Goal: Information Seeking & Learning: Learn about a topic

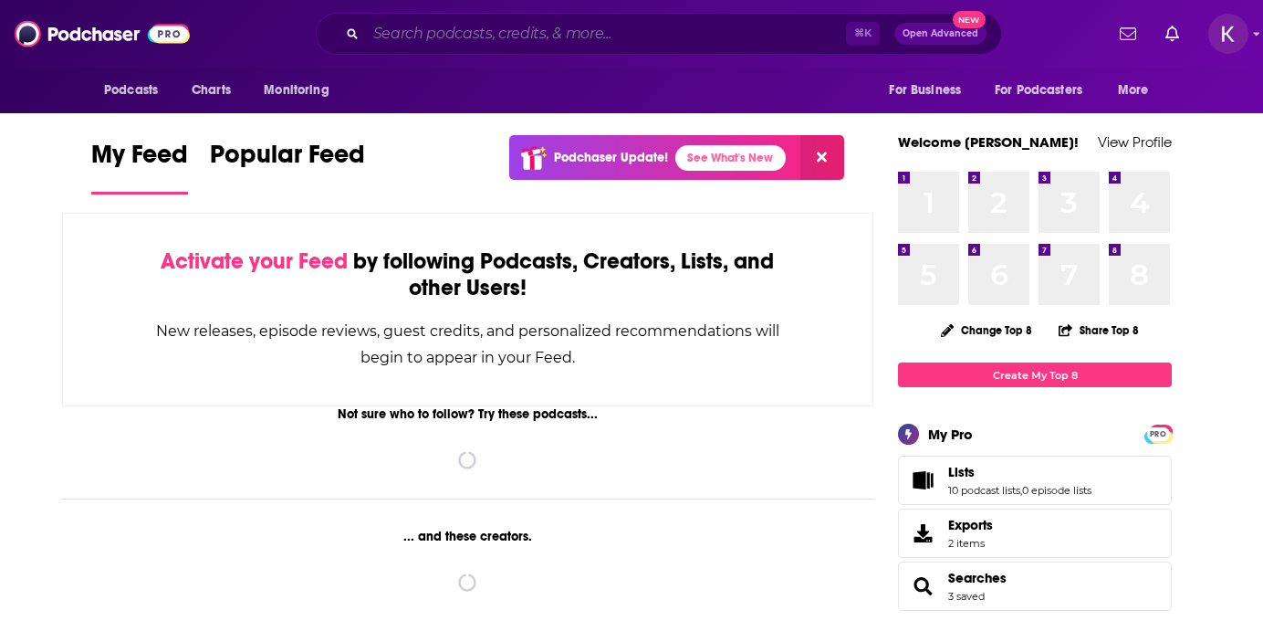
click at [430, 28] on input "Search podcasts, credits, & more..." at bounding box center [606, 33] width 480 height 29
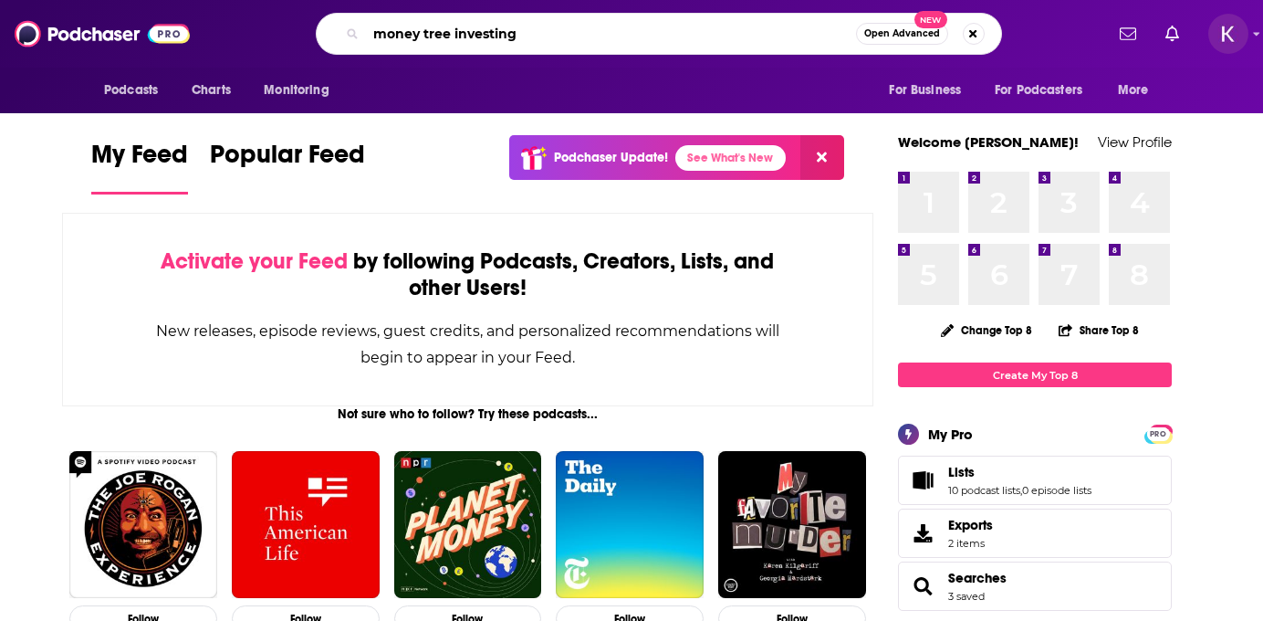
type input "money tree investing"
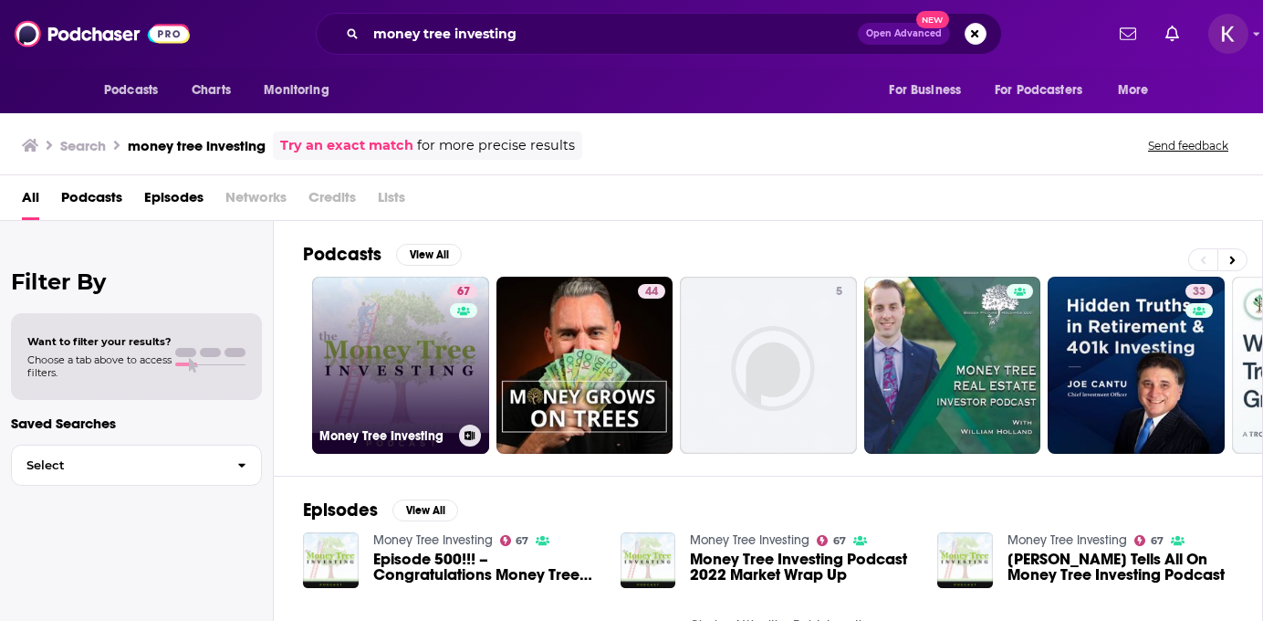
click at [413, 337] on link "67 Money Tree Investing" at bounding box center [400, 365] width 177 height 177
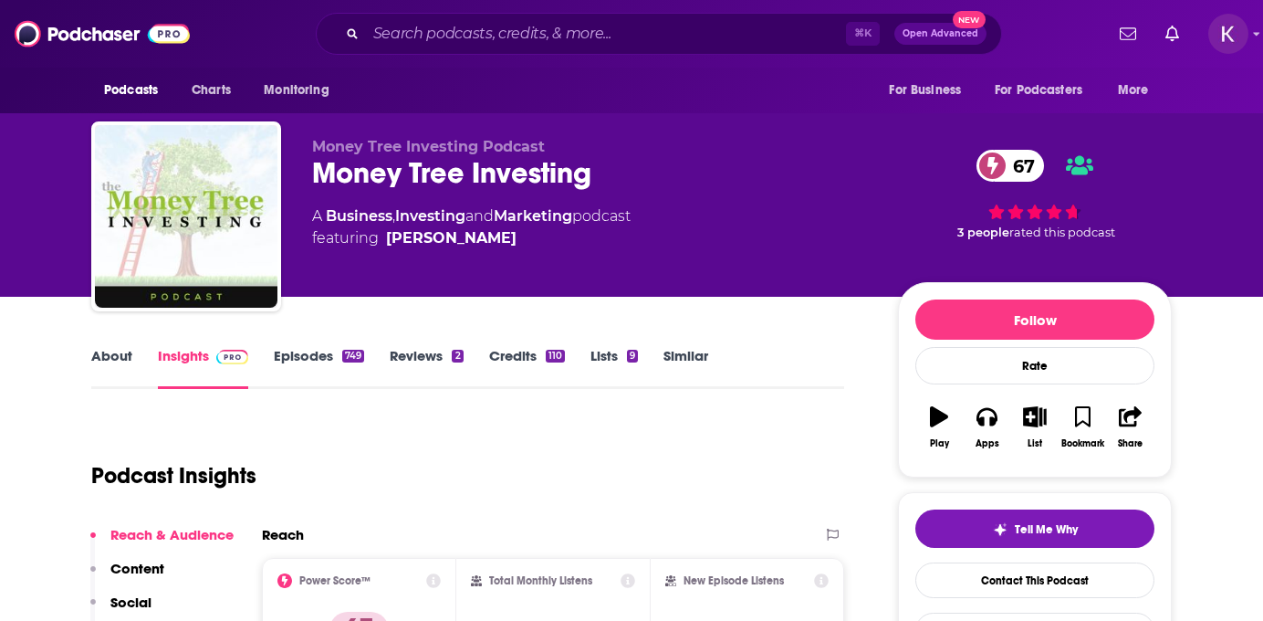
scroll to position [2, 0]
